Goal: Information Seeking & Learning: Learn about a topic

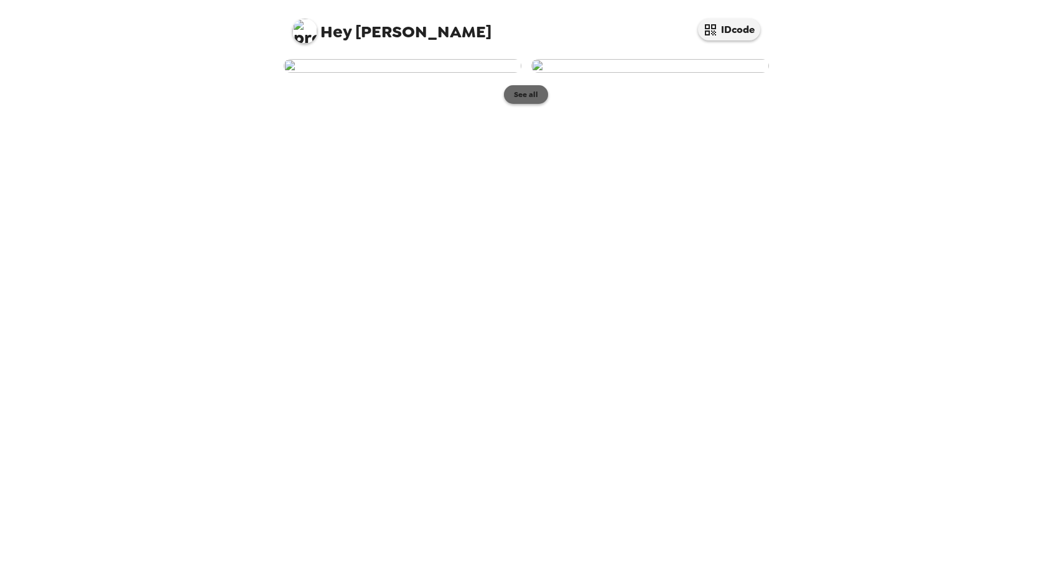
click at [520, 104] on button "See all" at bounding box center [526, 94] width 44 height 19
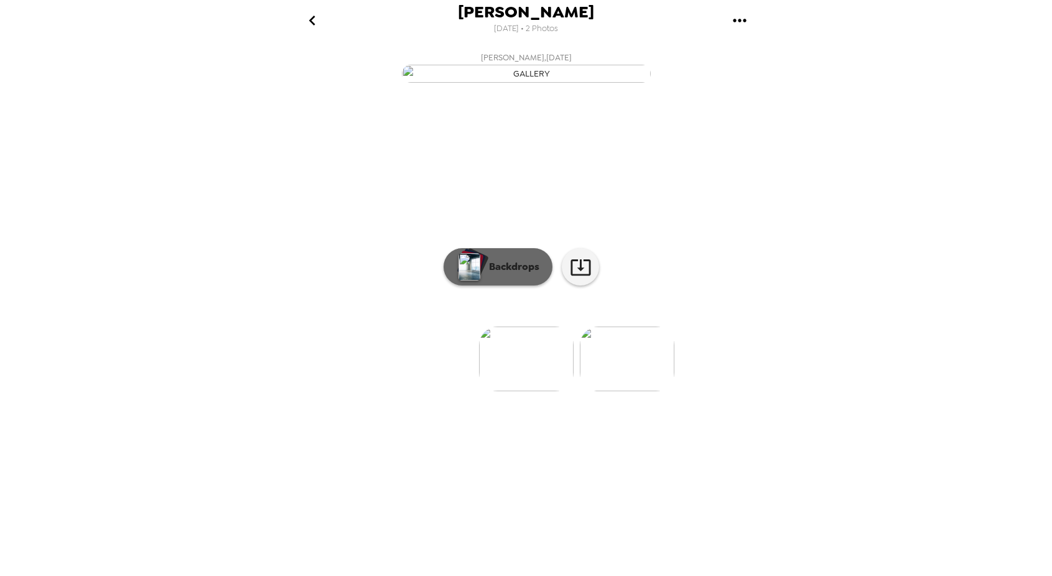
click at [493, 274] on p "Backdrops" at bounding box center [511, 267] width 57 height 15
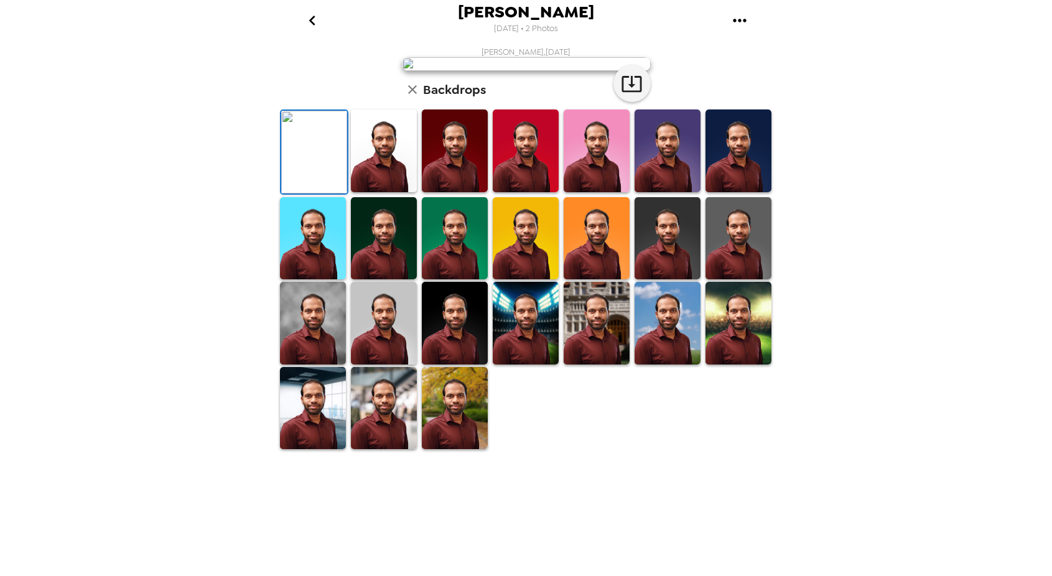
scroll to position [171, 0]
click at [457, 365] on img at bounding box center [455, 323] width 66 height 83
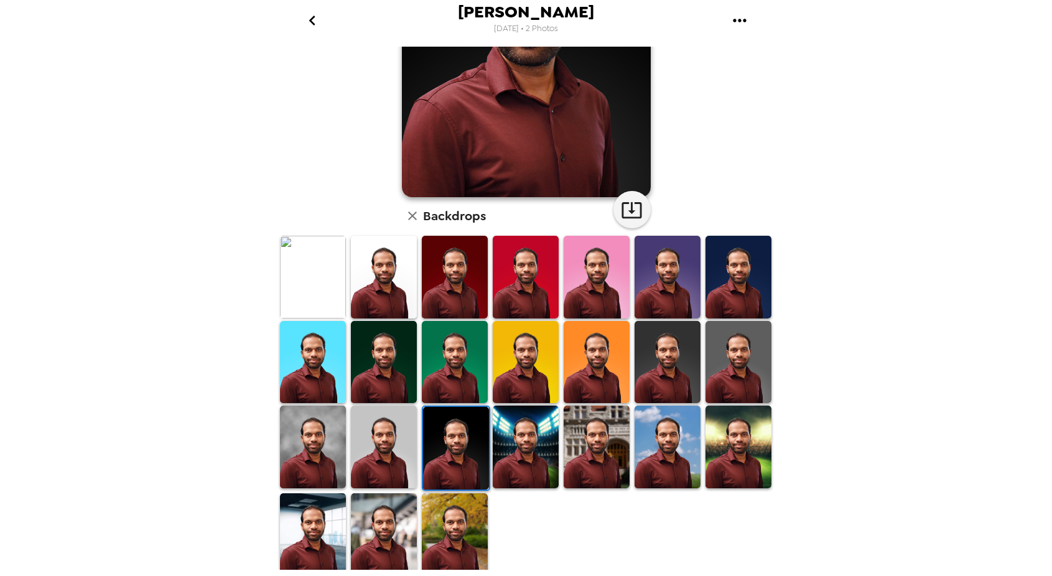
click at [385, 535] on img at bounding box center [384, 535] width 66 height 83
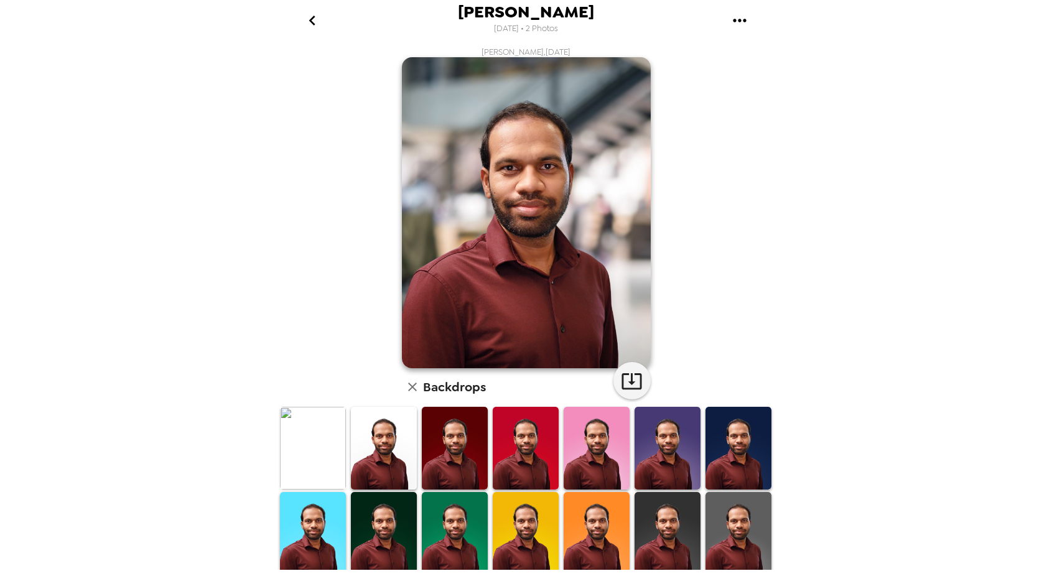
scroll to position [124, 0]
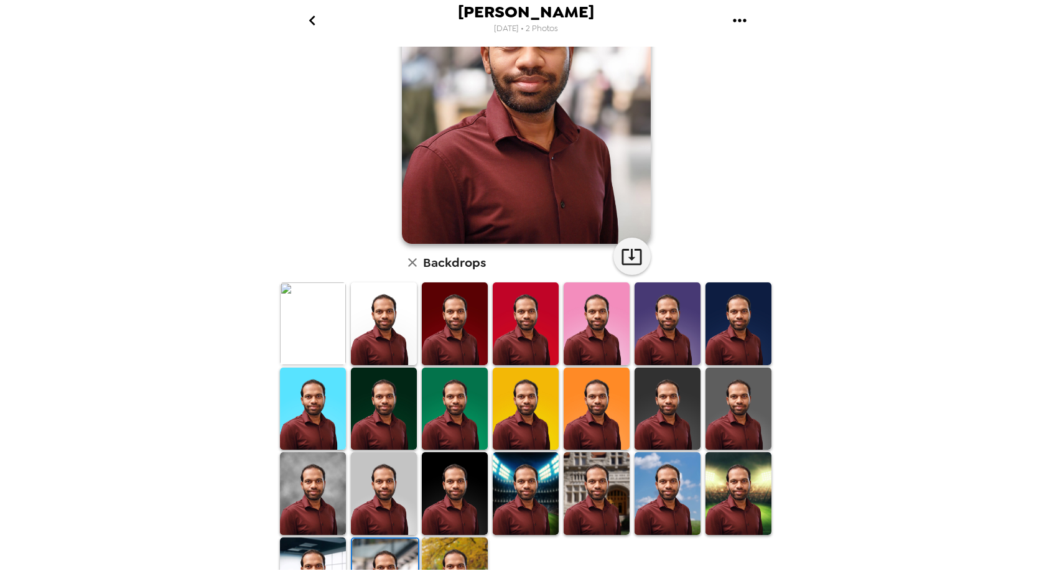
click at [454, 563] on img at bounding box center [455, 579] width 66 height 83
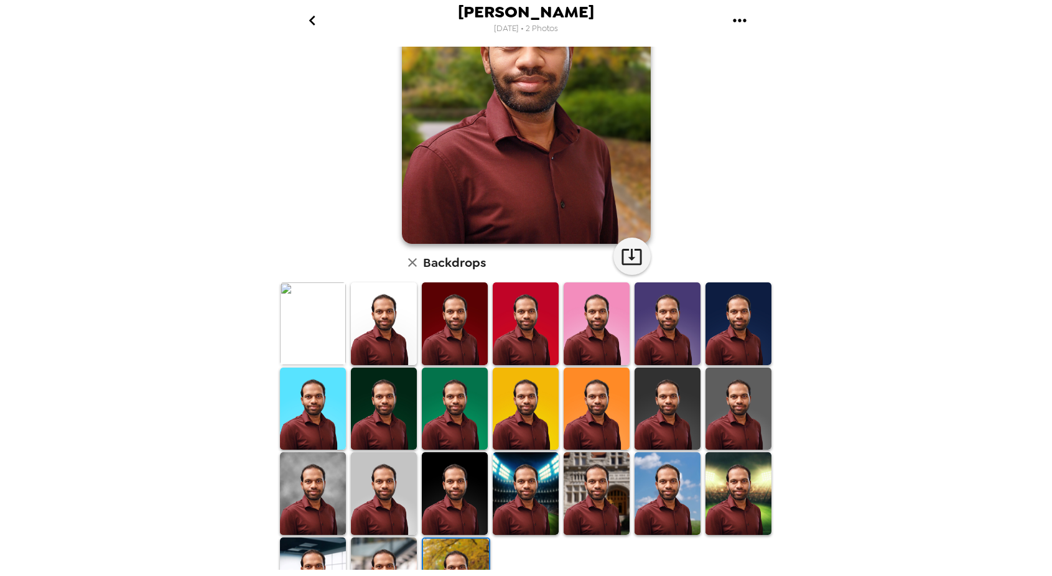
scroll to position [0, 0]
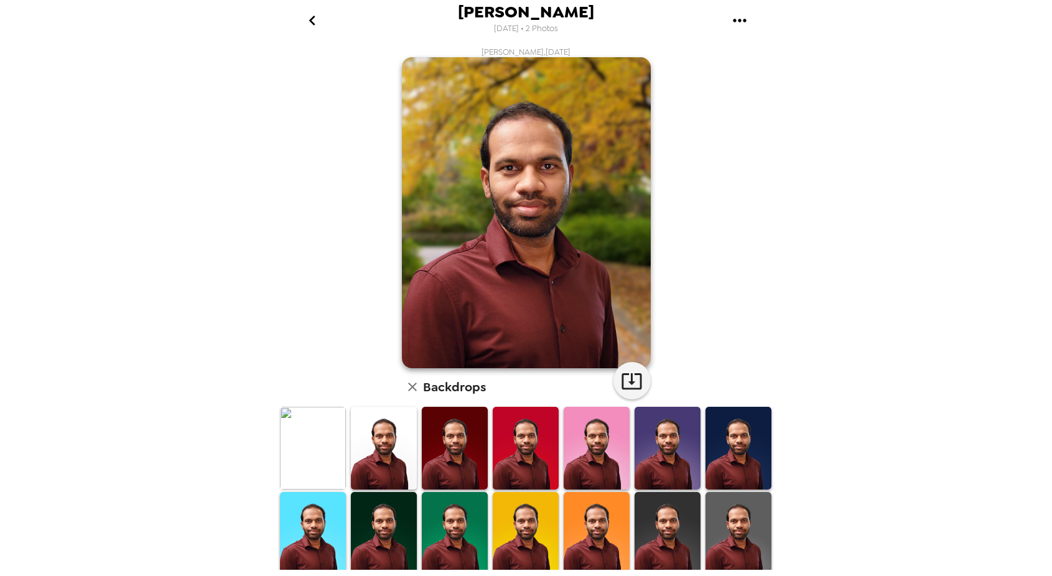
click at [378, 456] on img at bounding box center [384, 448] width 66 height 83
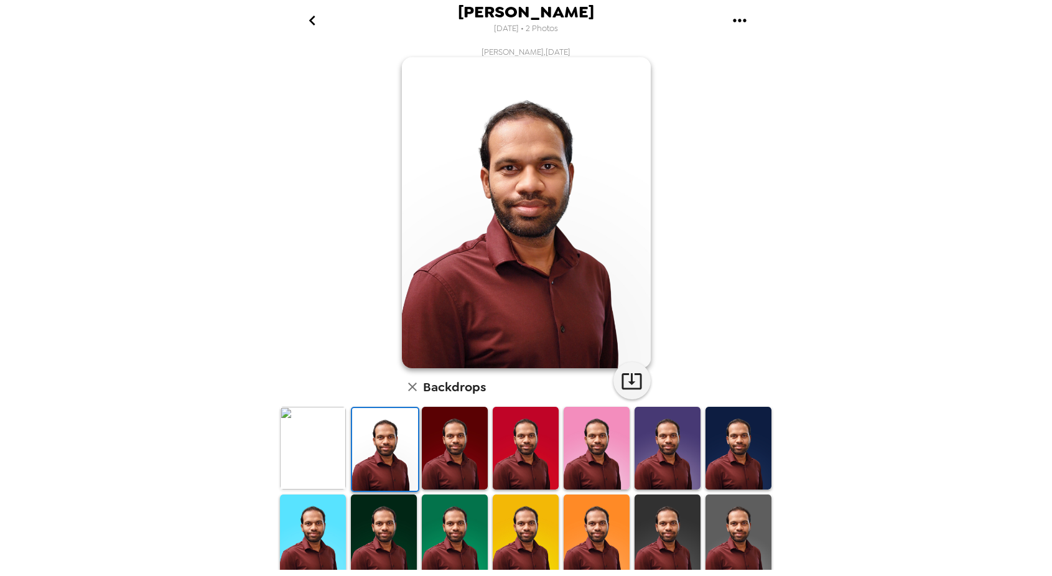
click at [319, 449] on img at bounding box center [313, 448] width 66 height 83
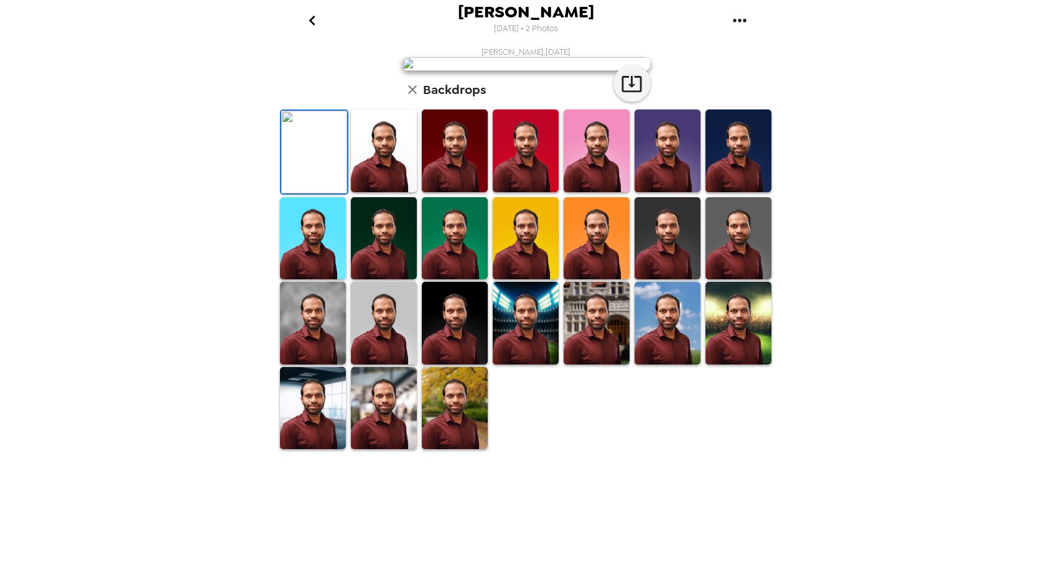
scroll to position [62, 0]
click at [745, 280] on img at bounding box center [739, 238] width 66 height 83
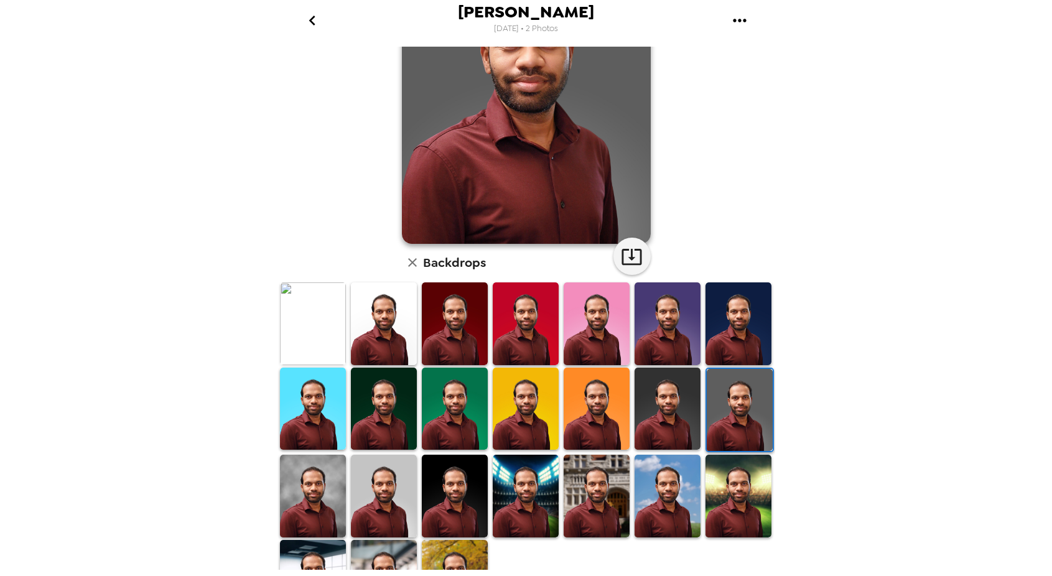
scroll to position [171, 0]
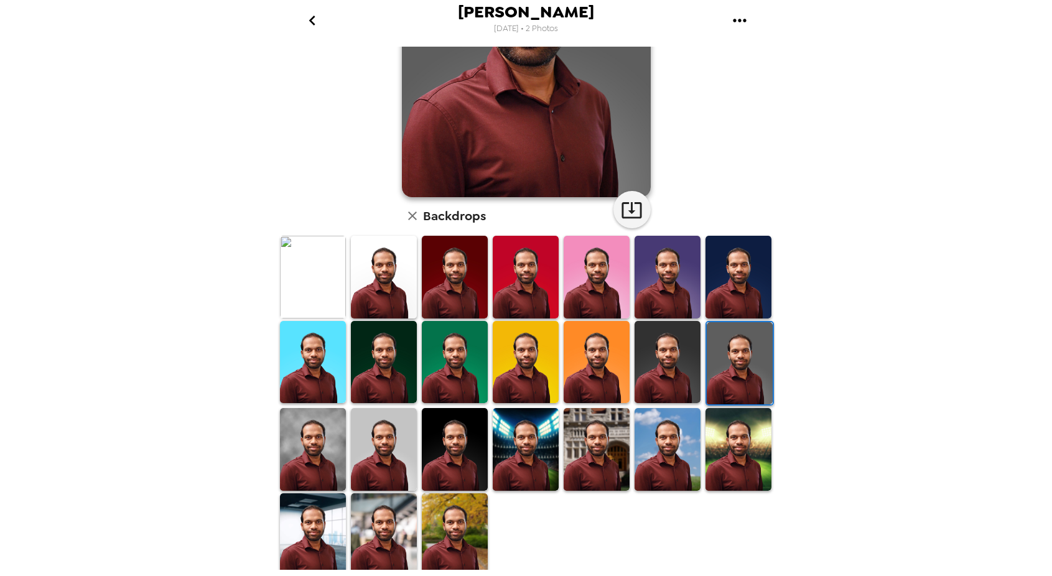
click at [448, 445] on img at bounding box center [455, 449] width 66 height 83
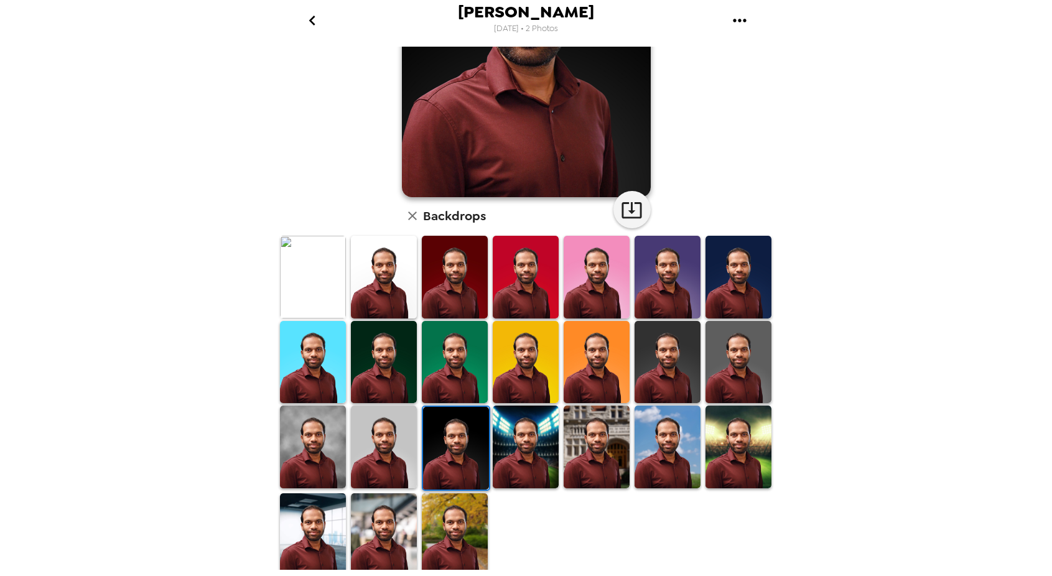
click at [513, 457] on img at bounding box center [526, 447] width 66 height 83
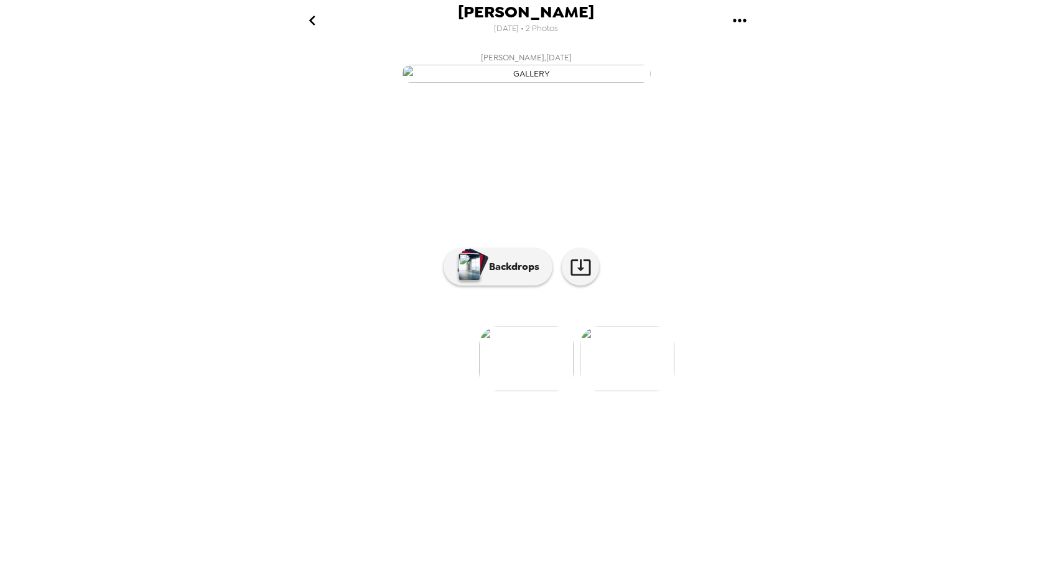
click at [621, 391] on img at bounding box center [627, 359] width 95 height 65
click at [489, 274] on p "Backdrops" at bounding box center [511, 267] width 57 height 15
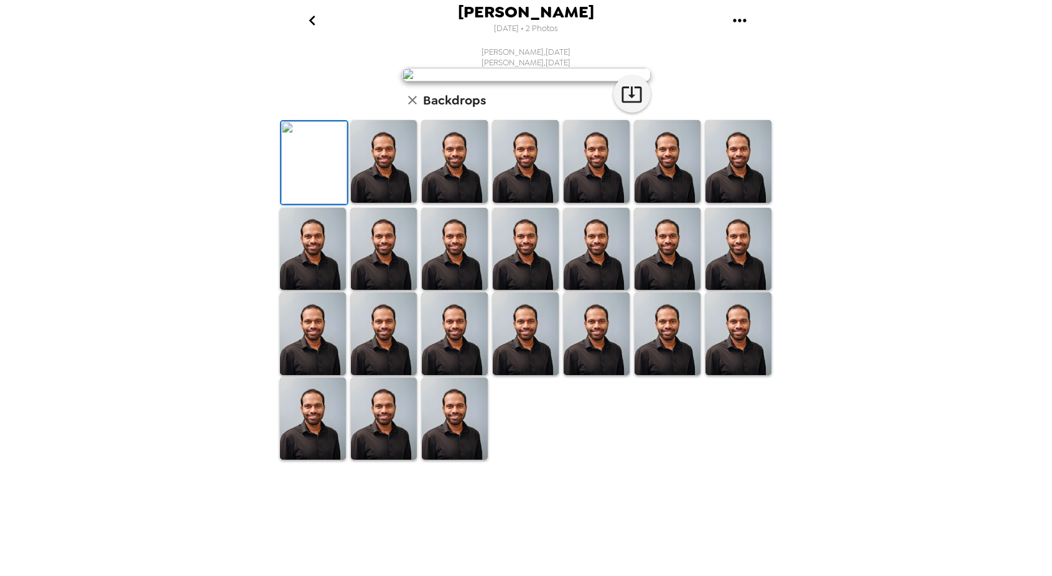
scroll to position [0, 0]
click at [414, 108] on icon "button" at bounding box center [412, 100] width 15 height 15
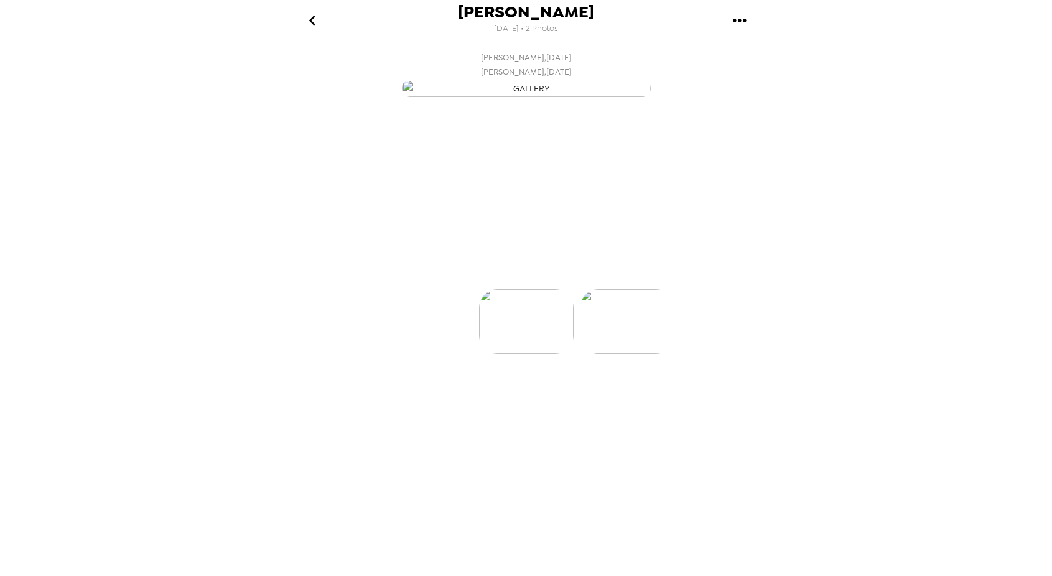
scroll to position [0, 100]
